Goal: Information Seeking & Learning: Get advice/opinions

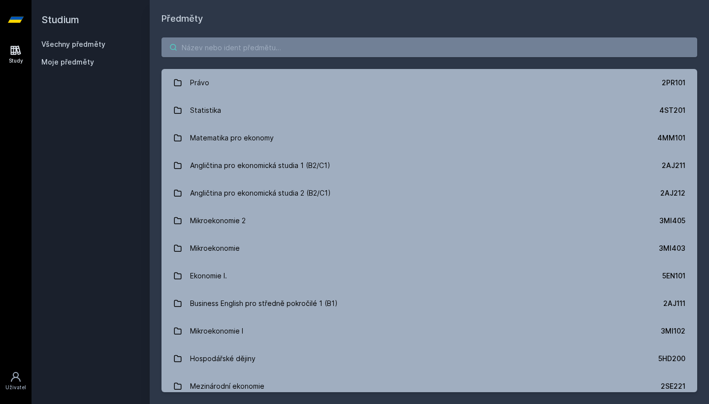
click at [375, 51] on input "search" at bounding box center [430, 47] width 536 height 20
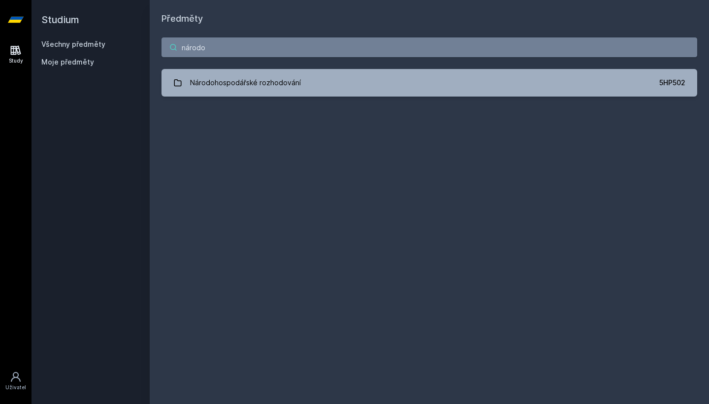
type input "národa"
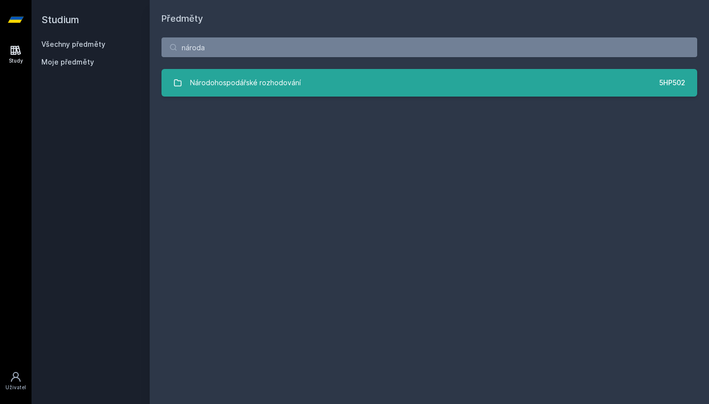
drag, startPoint x: 375, startPoint y: 51, endPoint x: 365, endPoint y: 83, distance: 33.6
click at [365, 83] on link "Národohospodářské rozhodování 5HP502" at bounding box center [430, 83] width 536 height 28
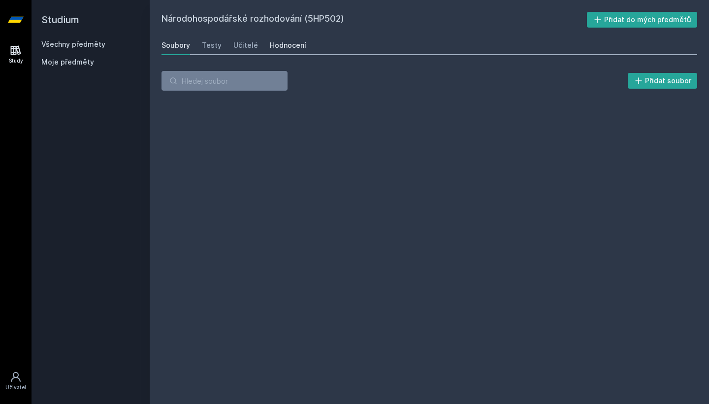
click at [288, 41] on div "Hodnocení" at bounding box center [288, 45] width 36 height 10
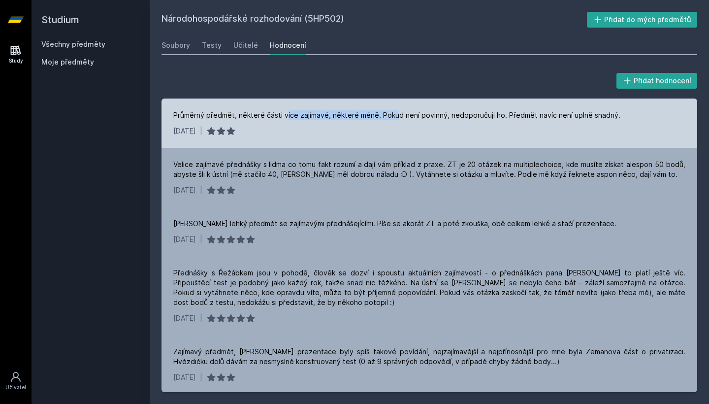
drag, startPoint x: 284, startPoint y: 116, endPoint x: 396, endPoint y: 112, distance: 111.9
click at [396, 112] on div "Průměrný předmět, některé části více zajímavé, některé méně. Pokud není povinný…" at bounding box center [396, 115] width 447 height 10
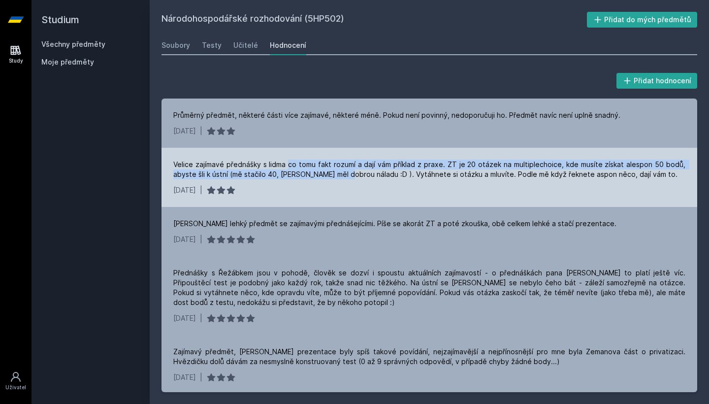
drag, startPoint x: 290, startPoint y: 163, endPoint x: 349, endPoint y: 175, distance: 59.9
click at [349, 175] on div "Velice zajímavé přednášky s lidma co tomu fakt rozumí a dají vám příklad z prax…" at bounding box center [429, 170] width 512 height 20
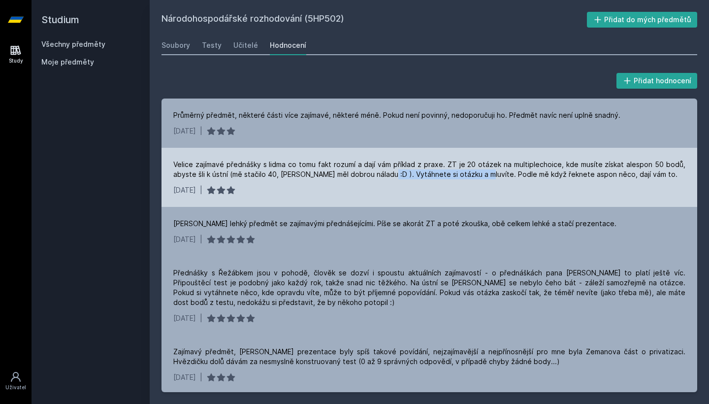
drag, startPoint x: 386, startPoint y: 174, endPoint x: 484, endPoint y: 170, distance: 98.1
click at [484, 170] on div "Velice zajímavé přednášky s lidma co tomu fakt rozumí a dají vám příklad z prax…" at bounding box center [429, 170] width 512 height 20
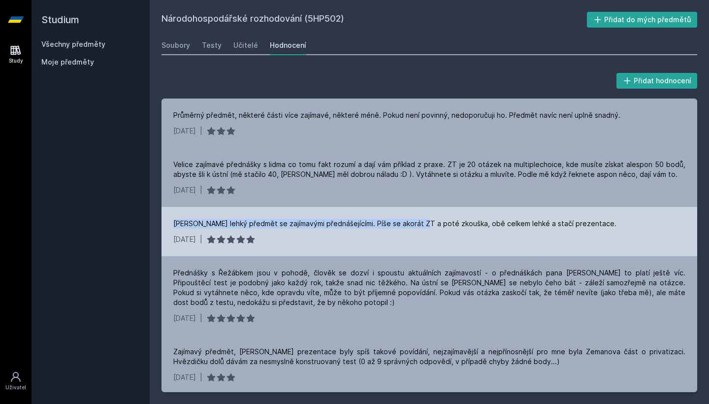
drag, startPoint x: 405, startPoint y: 217, endPoint x: 419, endPoint y: 224, distance: 15.2
click at [419, 224] on div "[PERSON_NAME] lehký předmět se zajímavými přednášejícími. Píše se akorát ZT a p…" at bounding box center [430, 231] width 536 height 49
click at [419, 224] on div "[PERSON_NAME] lehký předmět se zajímavými přednášejícími. Píše se akorát ZT a p…" at bounding box center [394, 224] width 443 height 10
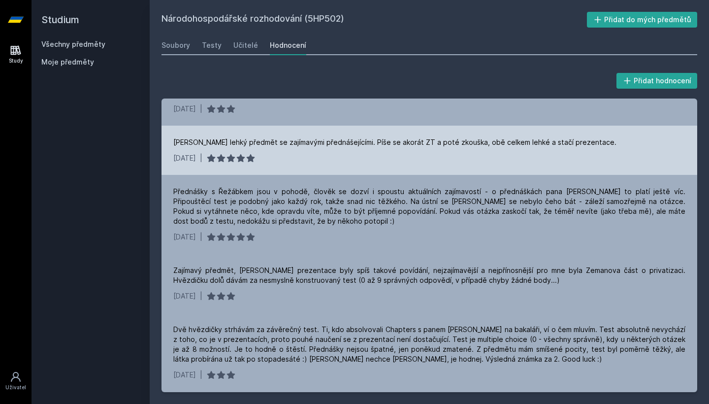
scroll to position [88, 0]
